Goal: Task Accomplishment & Management: Manage account settings

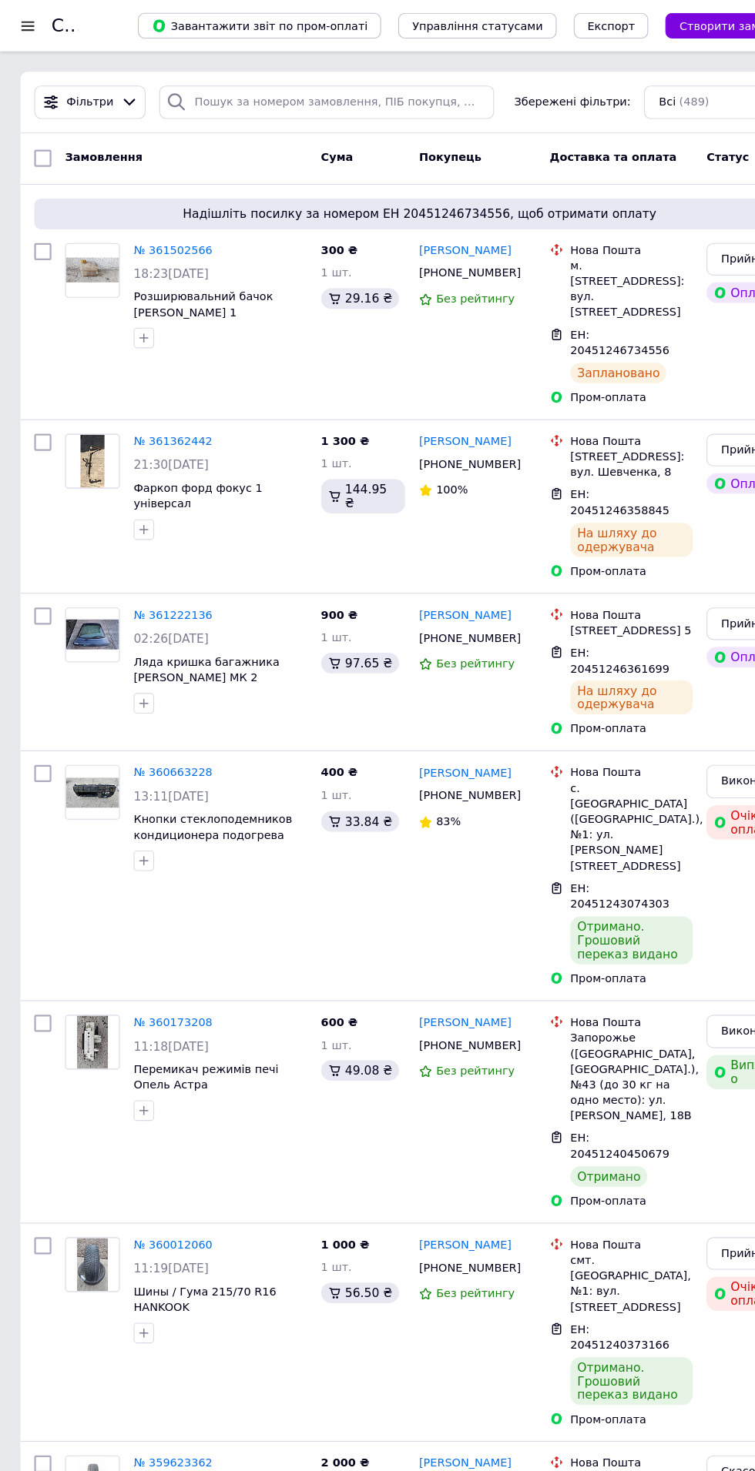
scroll to position [59, 0]
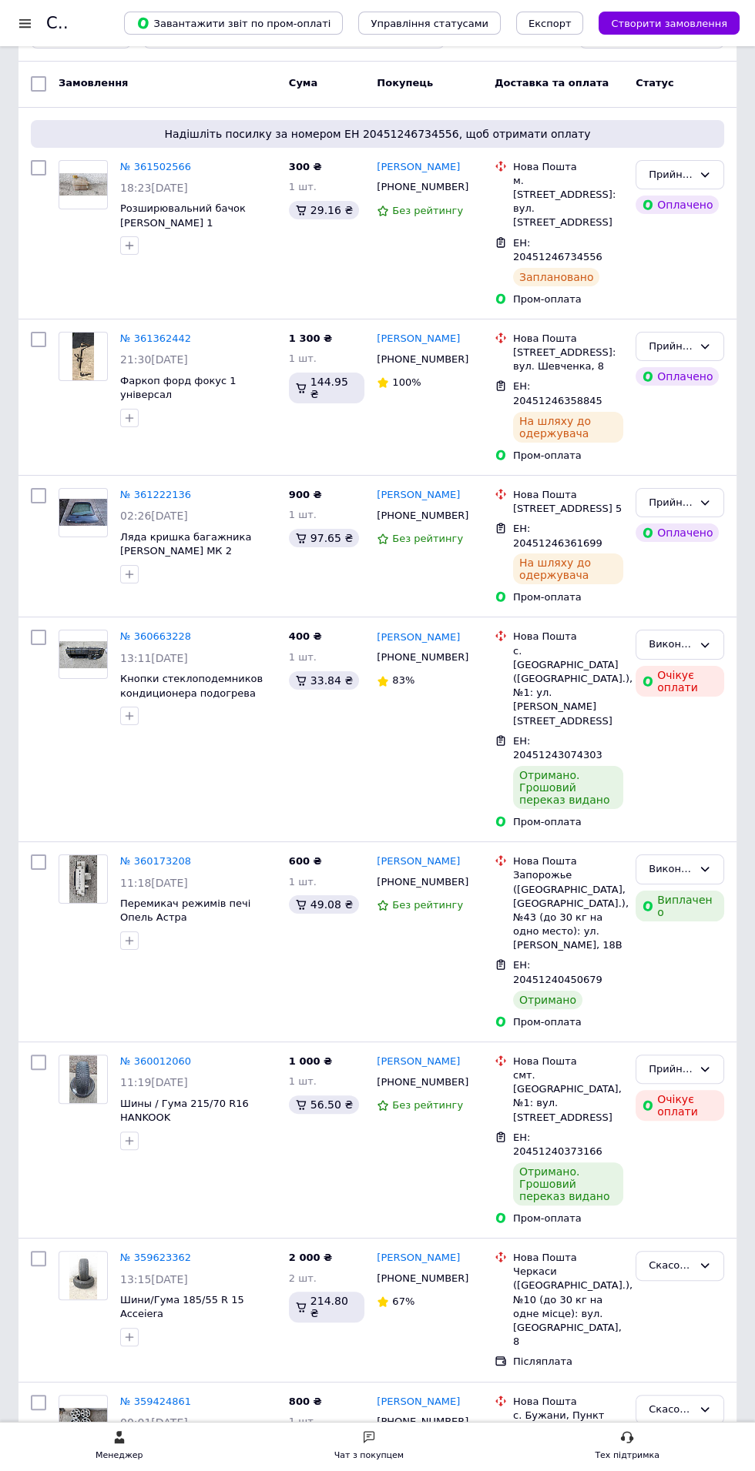
click at [402, 1423] on div "Менеджер Чат з покупцем Тех підтримка" at bounding box center [377, 1446] width 755 height 49
click at [370, 1435] on use at bounding box center [368, 1437] width 11 height 12
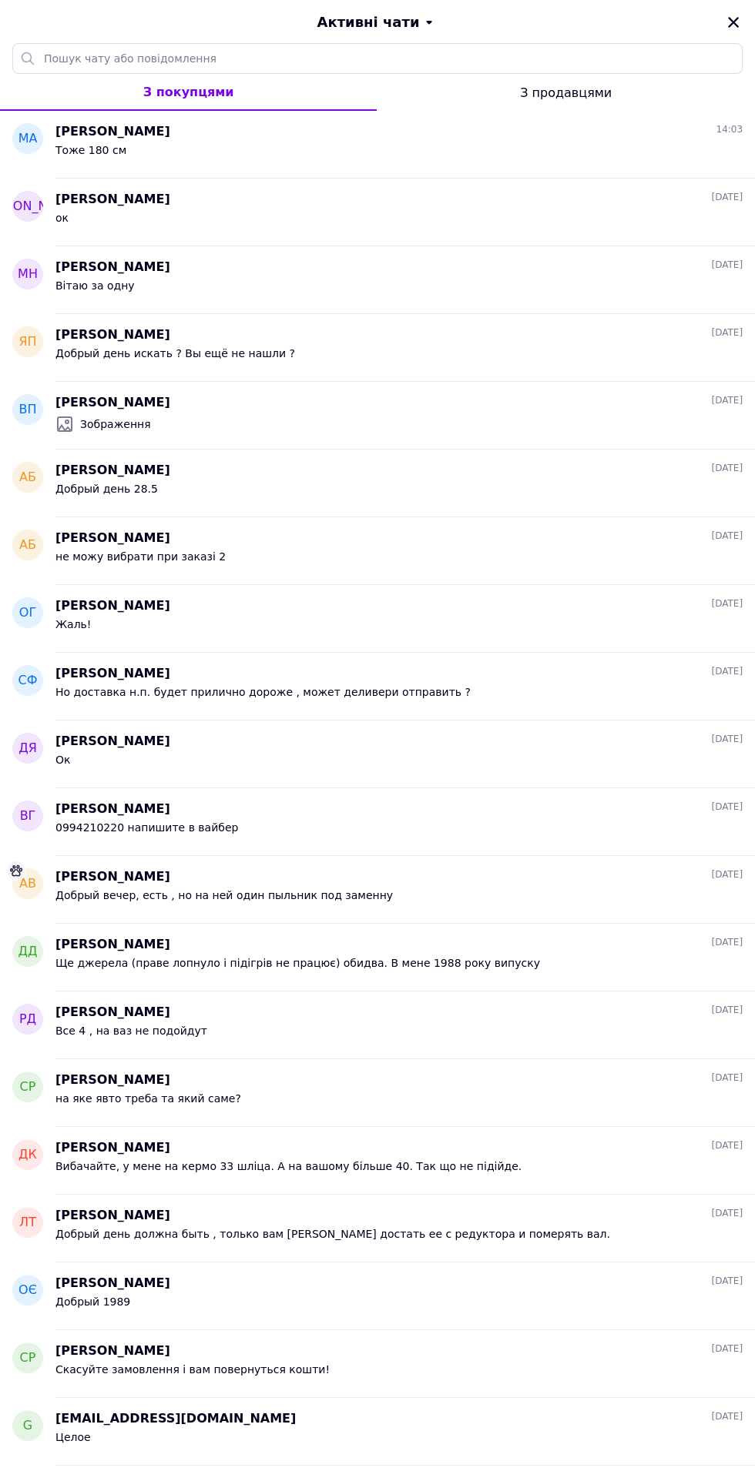
click at [424, 163] on div "Тоже 180 см" at bounding box center [398, 153] width 687 height 25
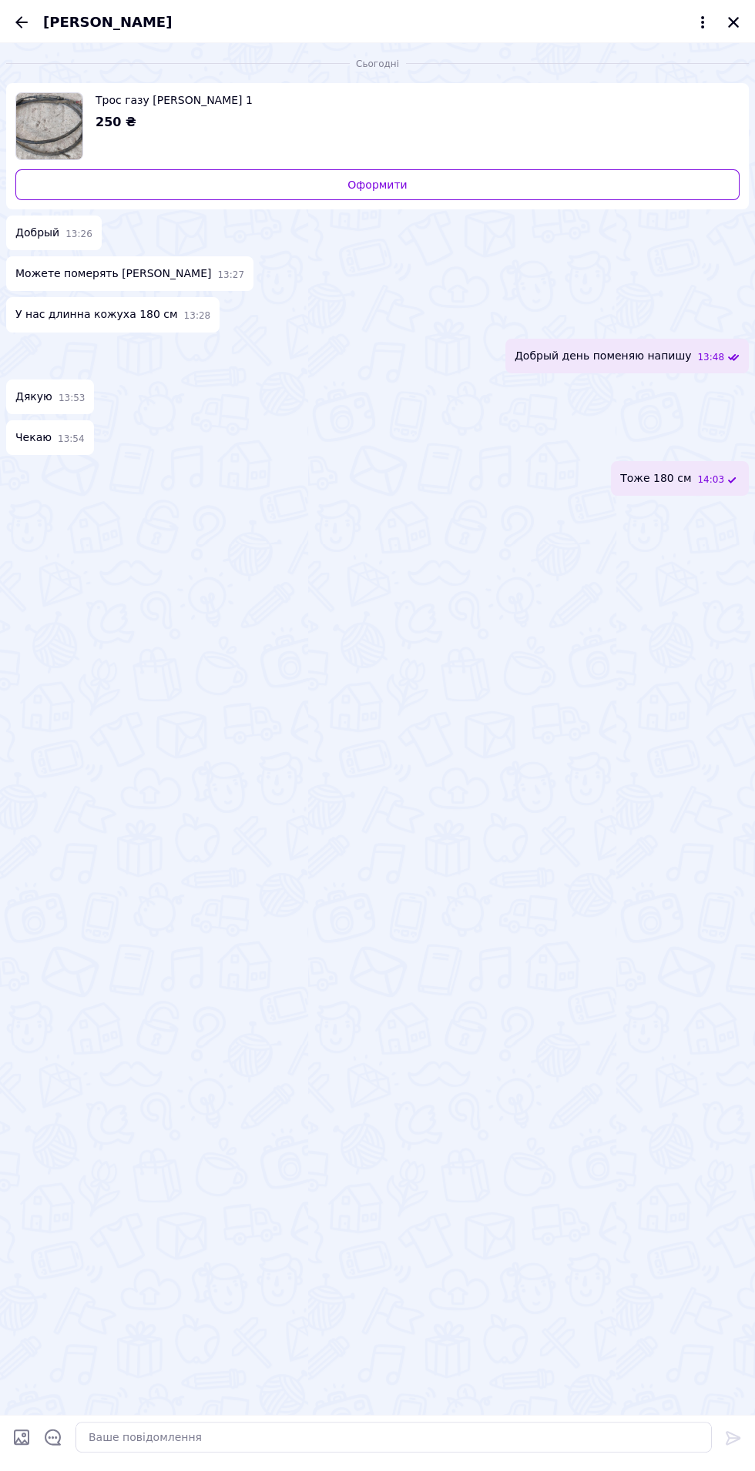
scroll to position [75, 0]
click at [132, 114] on div "250 ₴" at bounding box center [410, 123] width 631 height 18
click at [22, 22] on icon "Назад" at bounding box center [21, 22] width 12 height 12
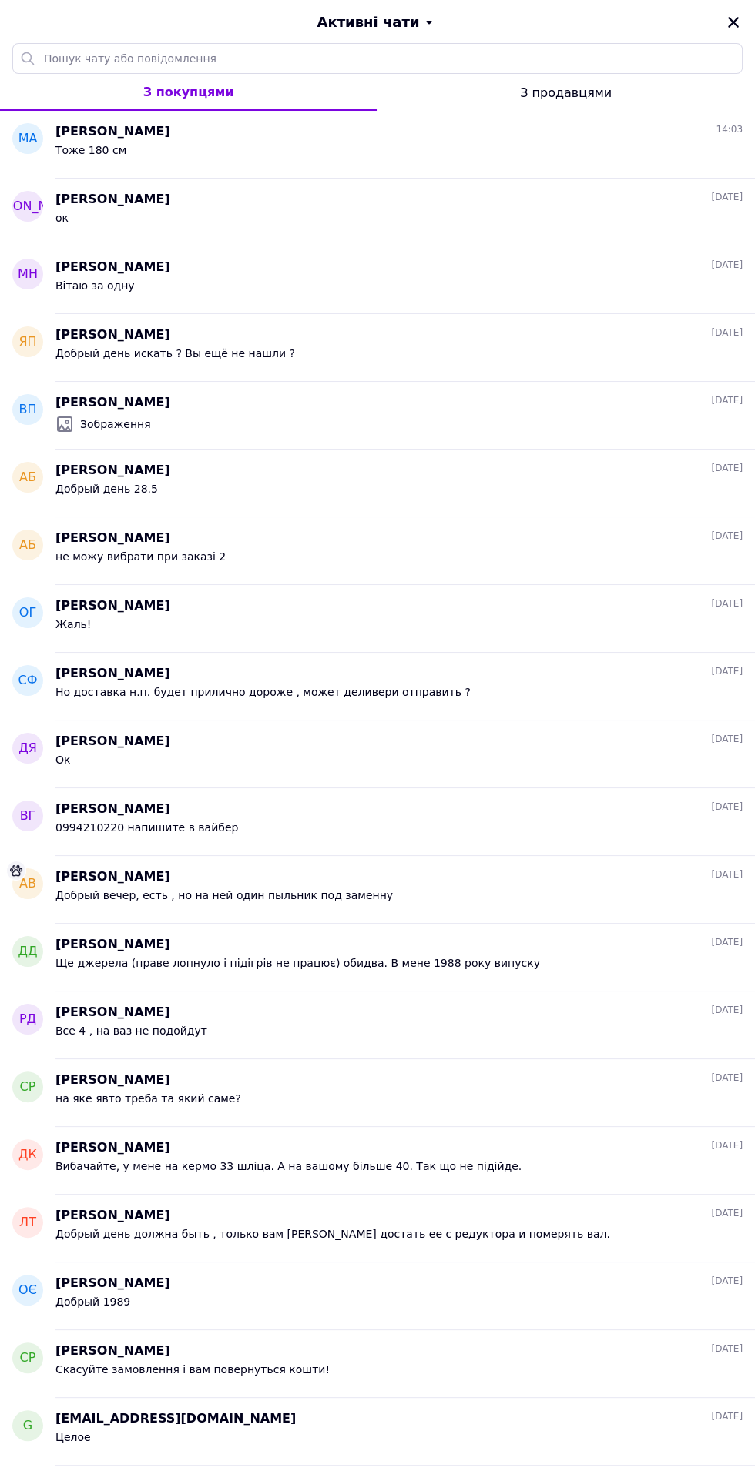
click at [733, 22] on icon "Закрити" at bounding box center [733, 22] width 11 height 11
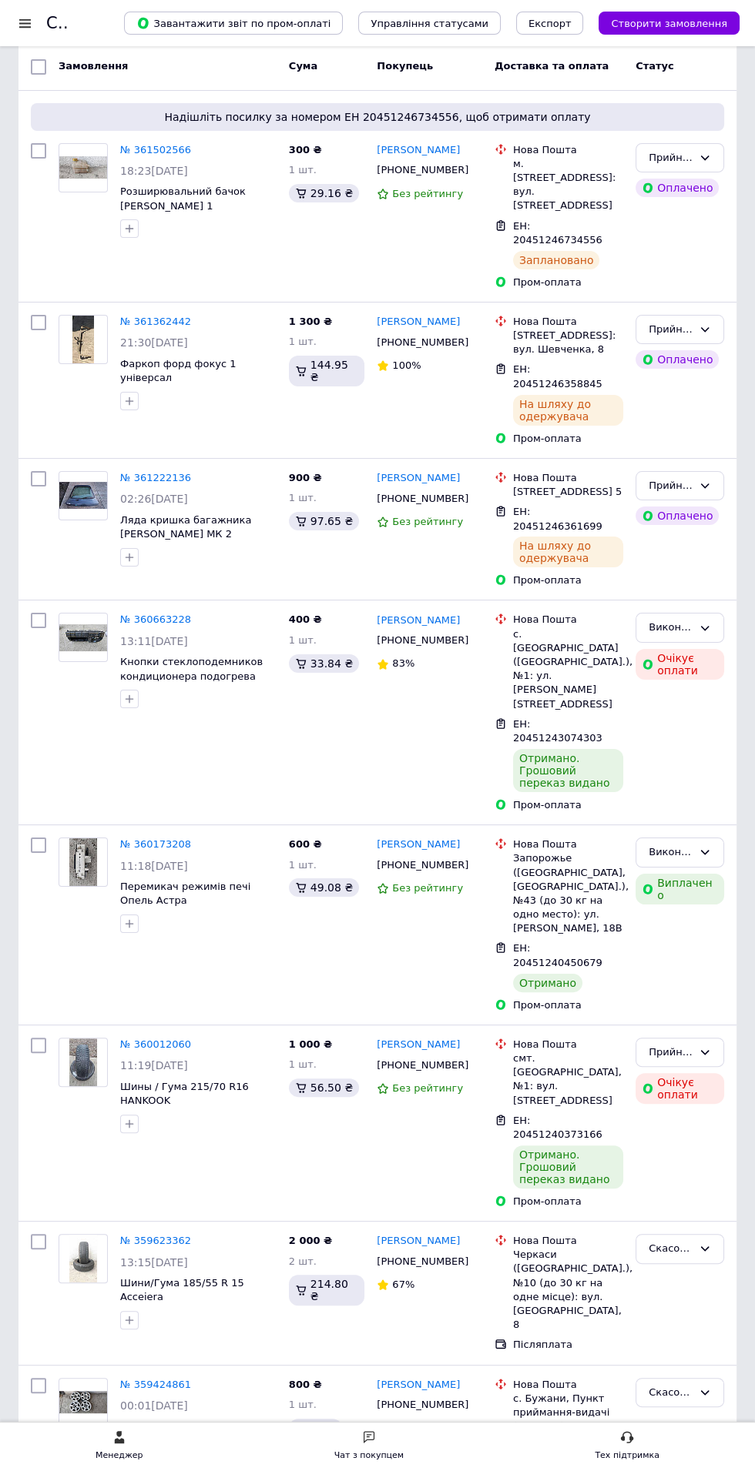
scroll to position [0, 0]
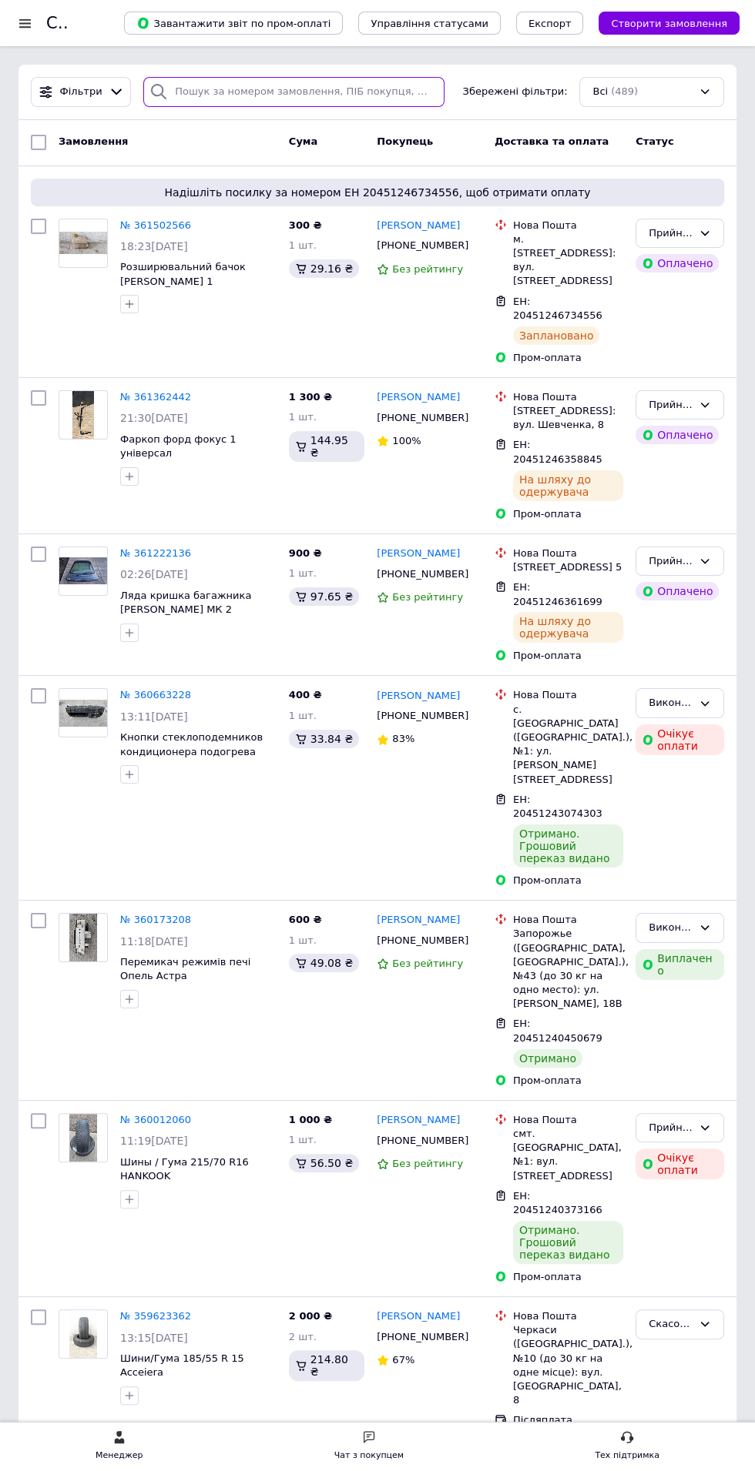
click at [234, 86] on input "search" at bounding box center [293, 92] width 301 height 30
type input "Т"
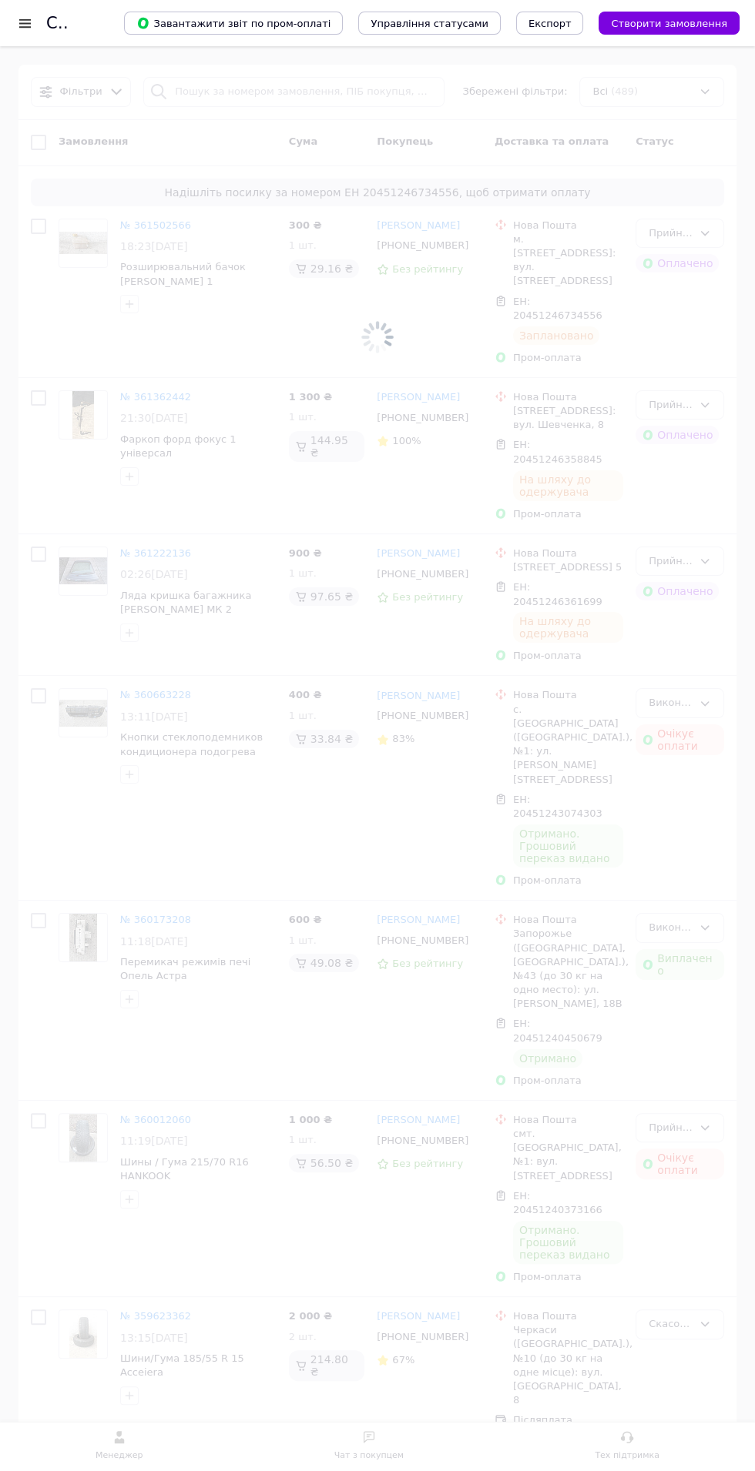
click at [44, 17] on div at bounding box center [30, 23] width 31 height 46
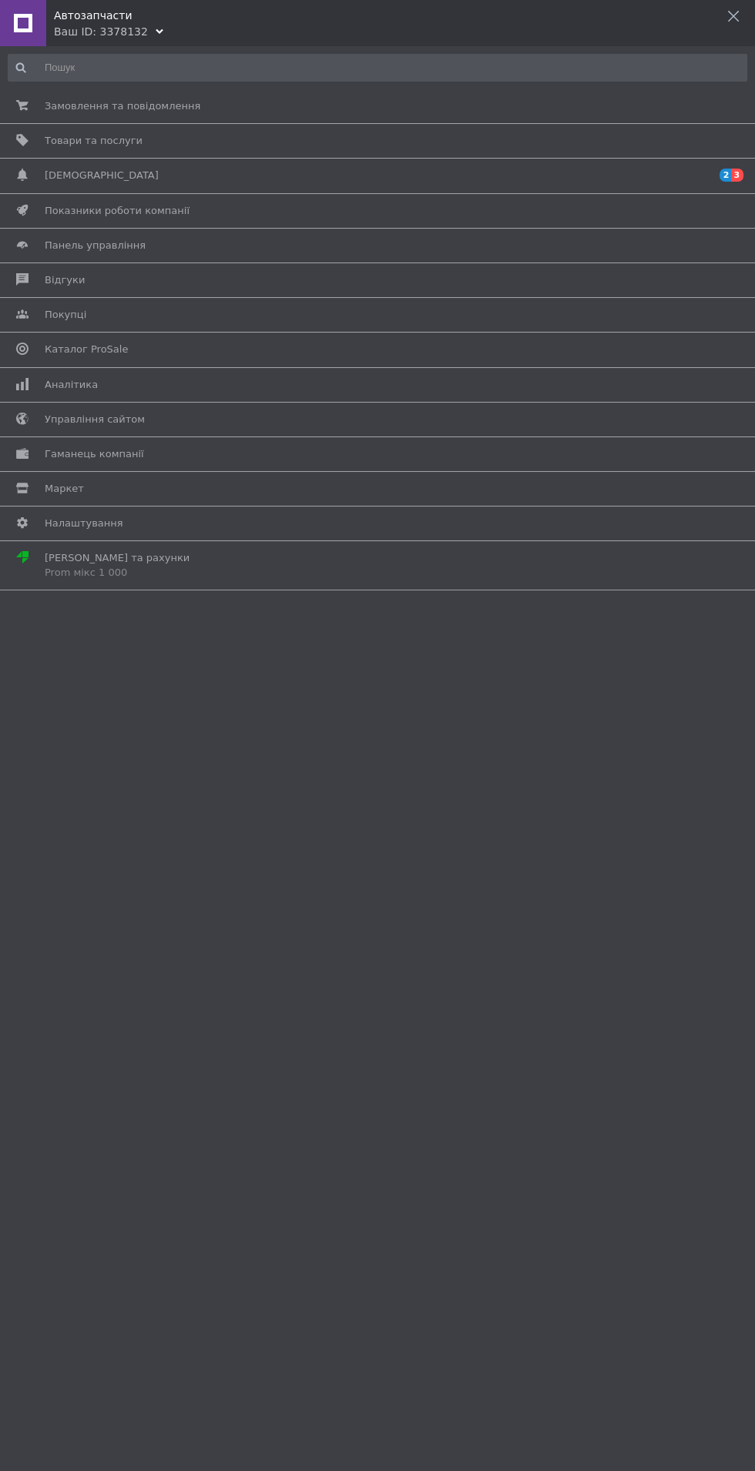
click at [72, 145] on span "Товари та послуги" at bounding box center [94, 141] width 98 height 14
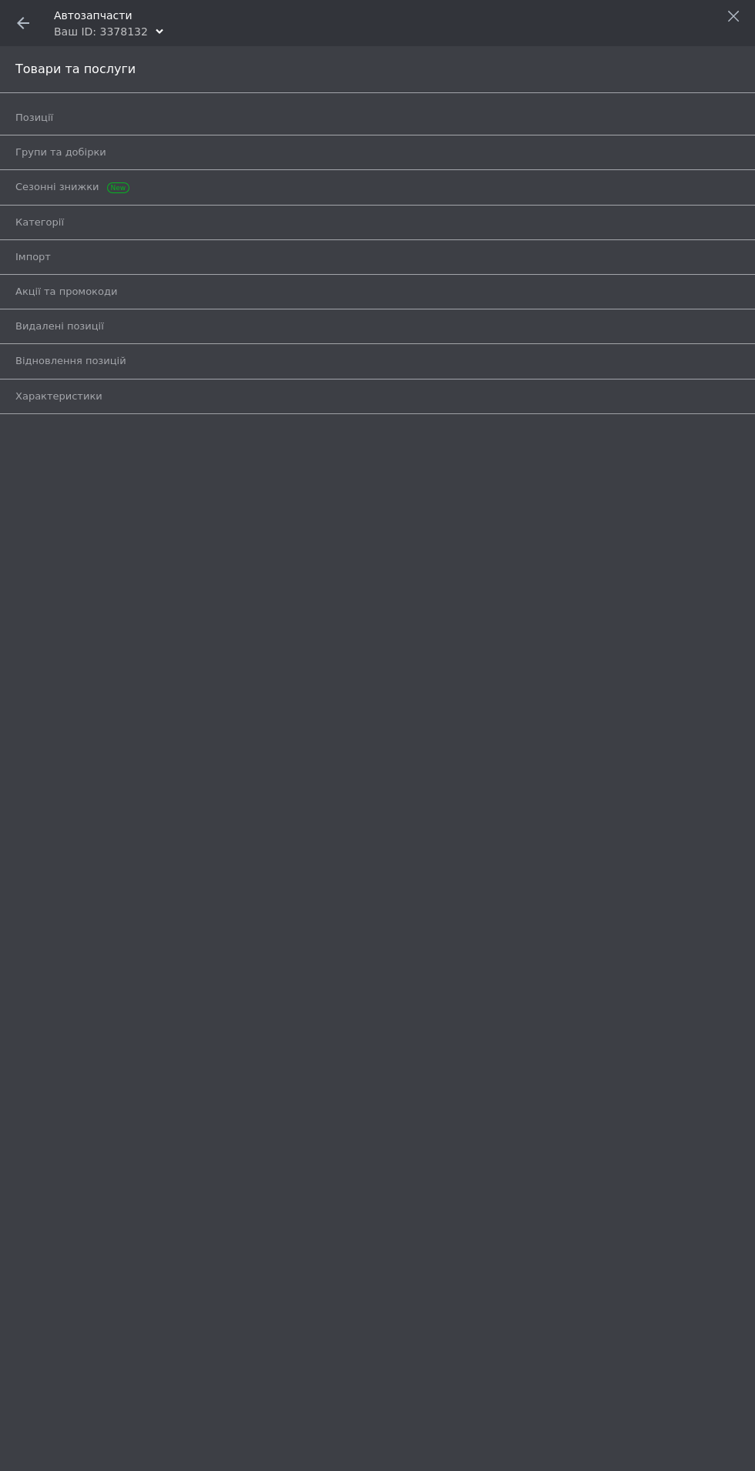
click at [59, 120] on span "Позиції" at bounding box center [359, 118] width 689 height 14
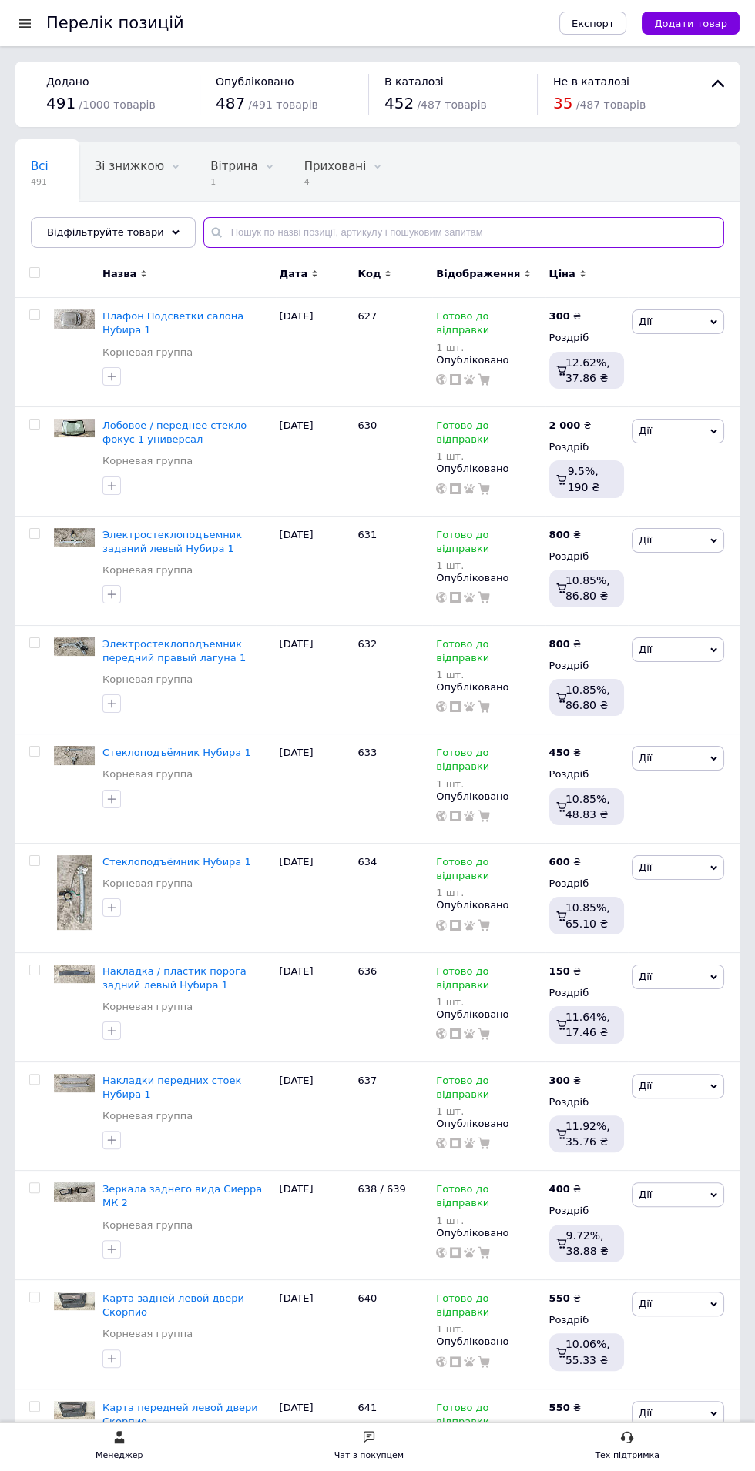
click at [293, 236] on input "text" at bounding box center [463, 232] width 520 height 31
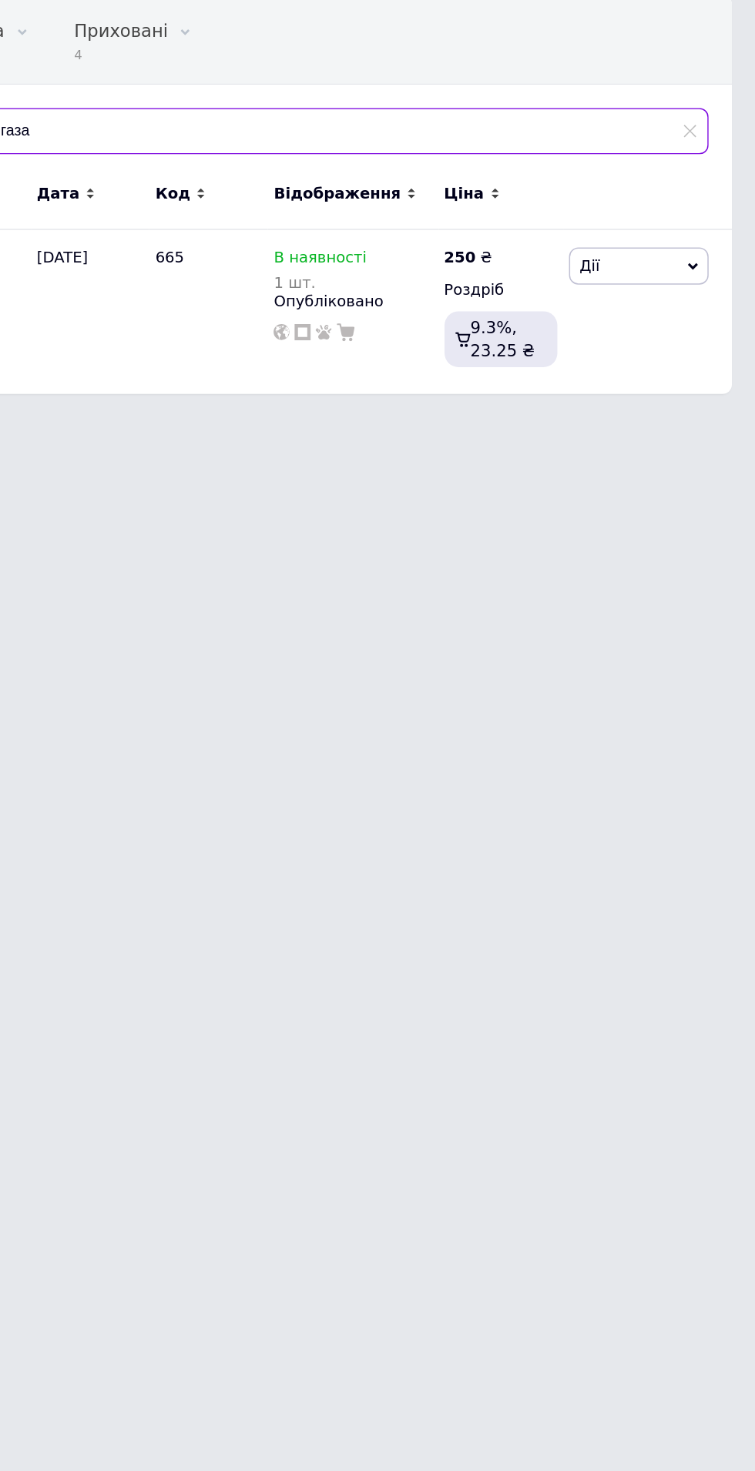
type input "Трос газа"
click at [705, 310] on span "Дії" at bounding box center [677, 322] width 92 height 25
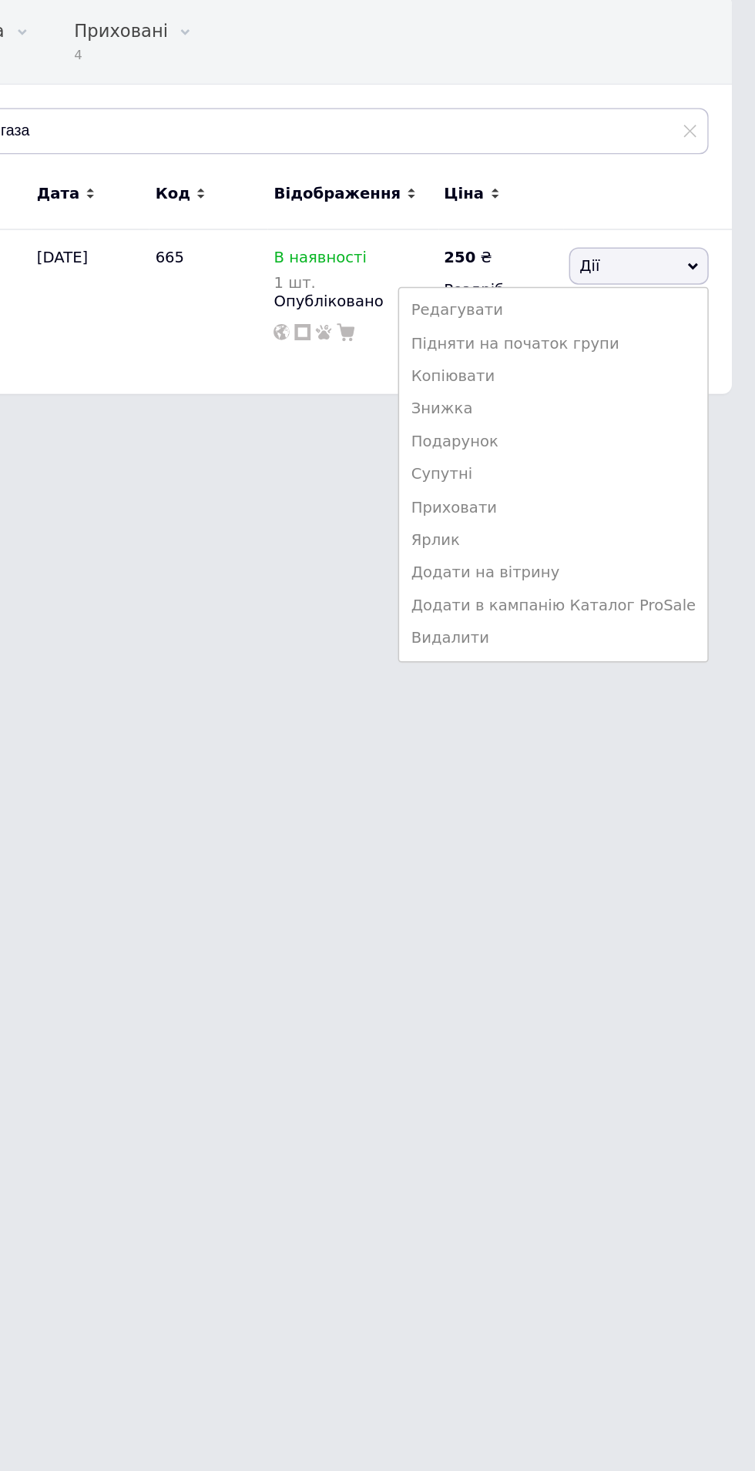
click at [610, 484] on li "Приховати" at bounding box center [621, 482] width 204 height 22
